Goal: Information Seeking & Learning: Learn about a topic

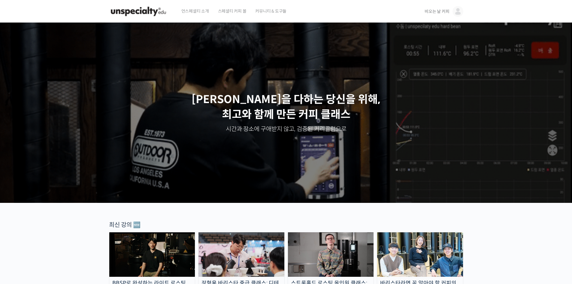
click at [431, 11] on span "비오는 날 커피" at bounding box center [436, 11] width 25 height 5
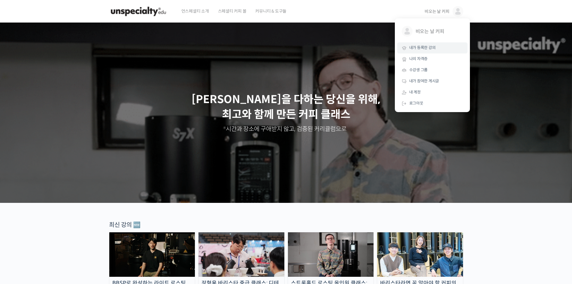
click at [424, 46] on span "내가 등록한 강의" at bounding box center [422, 47] width 26 height 5
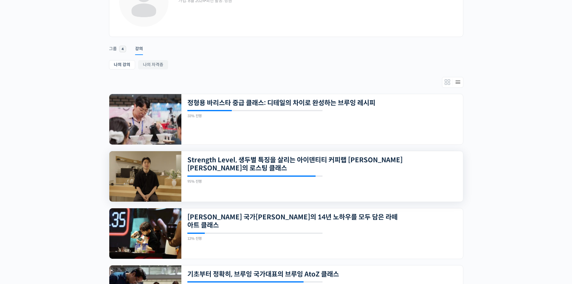
scroll to position [120, 0]
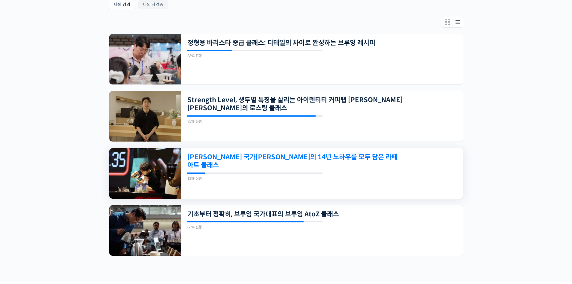
click at [260, 160] on link "[PERSON_NAME] 국가[PERSON_NAME]의 14년 노하우를 모두 담은 라떼아트 클래스" at bounding box center [294, 161] width 215 height 17
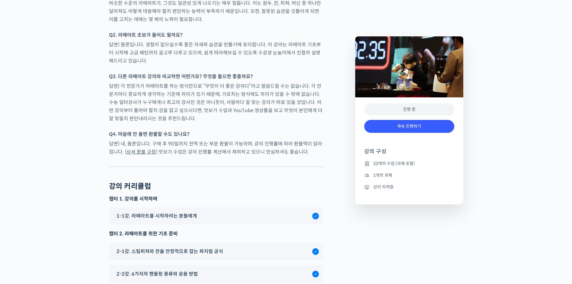
scroll to position [3001, 0]
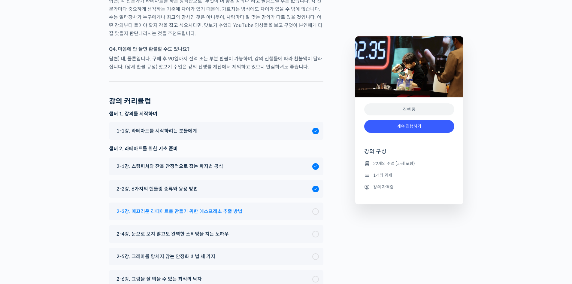
click at [218, 207] on span "2-3강. 매끄러운 라떼아트를 만들기 위한 에스프레소 추출 방법" at bounding box center [179, 211] width 126 height 8
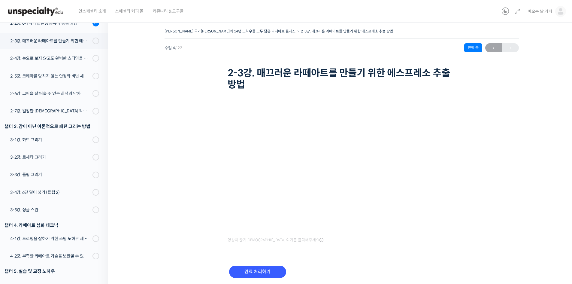
scroll to position [153, 0]
click at [260, 272] on input "완료 처리하기" at bounding box center [257, 271] width 57 height 12
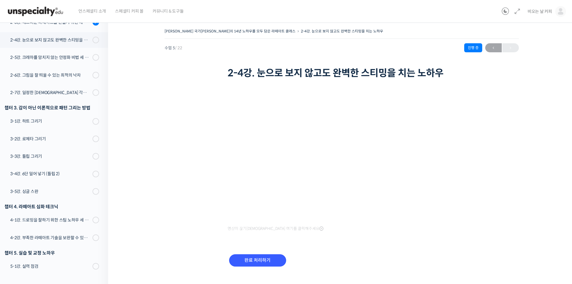
scroll to position [131, 0]
